Goal: Task Accomplishment & Management: Use online tool/utility

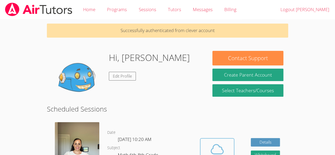
click at [211, 146] on icon at bounding box center [217, 149] width 15 height 15
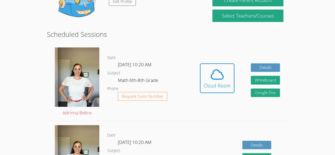
scroll to position [75, 0]
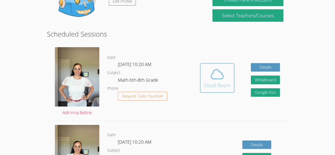
click at [216, 74] on icon at bounding box center [217, 74] width 15 height 15
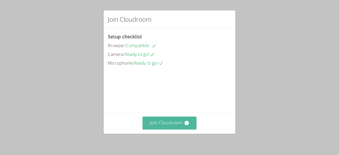
click at [173, 128] on button "Join Cloudroom" at bounding box center [170, 123] width 54 height 13
click at [152, 122] on button "Join Cloudroom" at bounding box center [170, 123] width 54 height 13
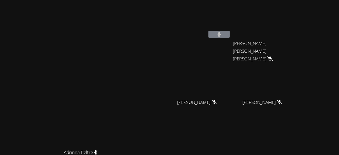
scroll to position [68, 0]
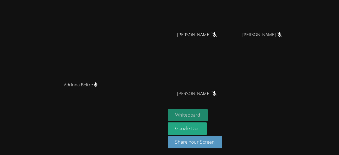
click at [208, 115] on button "Whiteboard" at bounding box center [188, 115] width 40 height 12
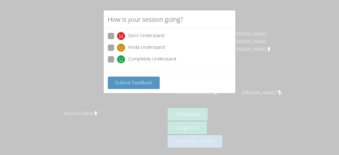
scroll to position [1, 0]
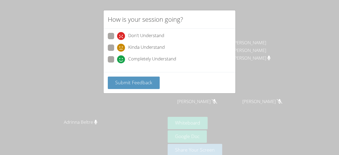
click at [145, 57] on span "Completely Understand" at bounding box center [152, 59] width 48 height 8
click at [122, 57] on input "Completely Understand" at bounding box center [119, 58] width 5 height 5
radio input "true"
click at [143, 46] on span "Kinda Understand" at bounding box center [146, 48] width 37 height 8
click at [122, 46] on input "Kinda Understand" at bounding box center [119, 46] width 5 height 5
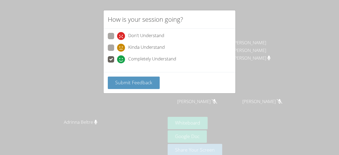
radio input "true"
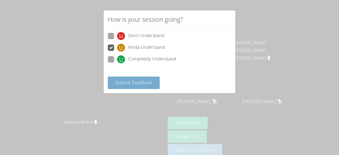
click at [140, 77] on button "Submit Feedback" at bounding box center [134, 83] width 52 height 12
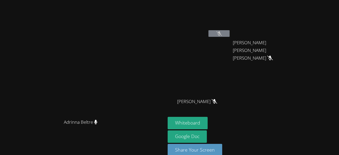
scroll to position [0, 0]
